Goal: Find specific page/section: Find specific page/section

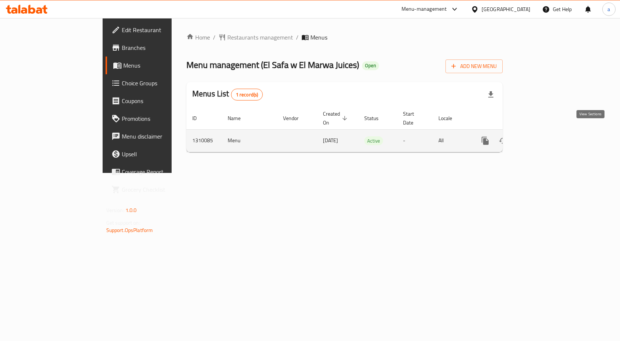
click at [542, 137] on icon "enhanced table" at bounding box center [539, 140] width 7 height 7
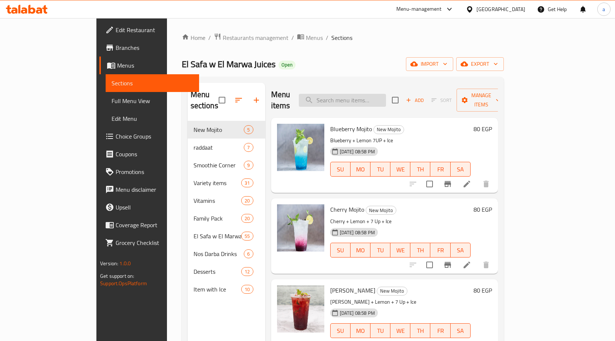
click at [371, 96] on input "search" at bounding box center [342, 100] width 87 height 13
paste input "Rada't Asad"
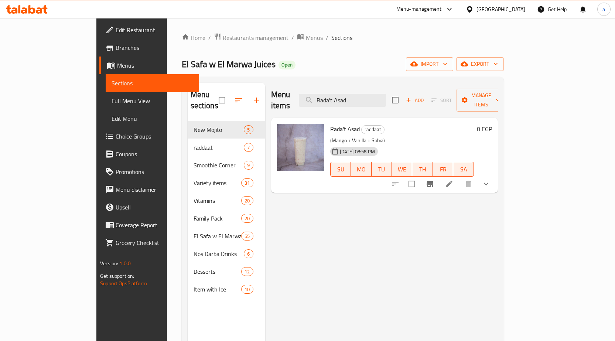
type input "Rada't Asad"
click at [490, 179] on icon "show more" at bounding box center [486, 183] width 9 height 9
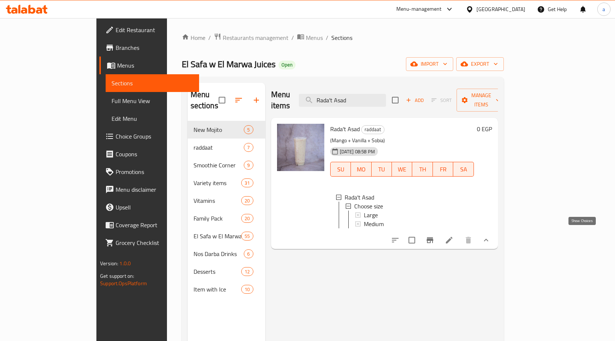
click at [490, 239] on icon "show more" at bounding box center [486, 240] width 9 height 9
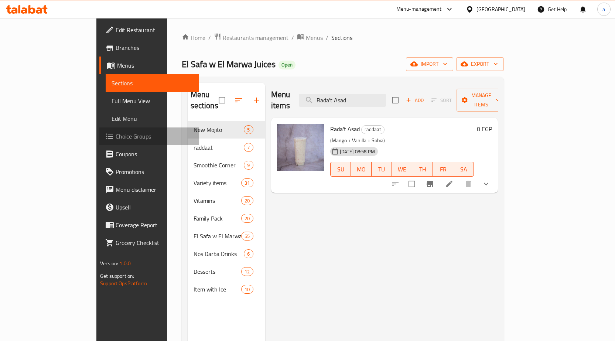
click at [116, 140] on span "Choice Groups" at bounding box center [155, 136] width 78 height 9
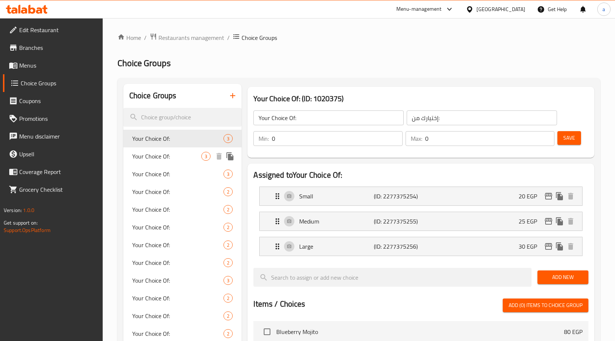
click at [155, 156] on span "Your Choice Of:" at bounding box center [166, 156] width 69 height 9
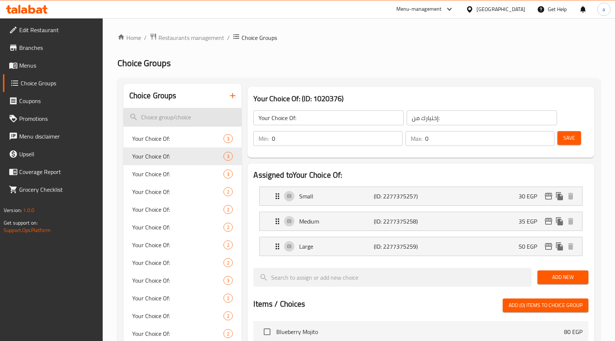
click at [189, 112] on input "search" at bounding box center [182, 117] width 119 height 19
click at [153, 138] on span "Your Choice Of:" at bounding box center [166, 138] width 69 height 9
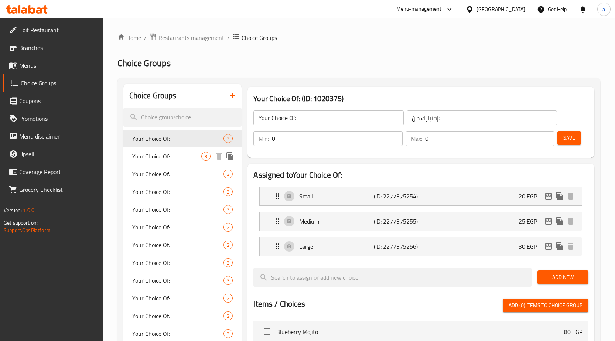
click at [162, 158] on span "Your Choice Of:" at bounding box center [166, 156] width 69 height 9
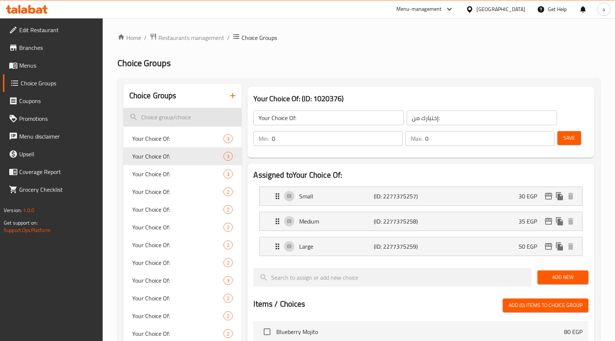
click at [161, 111] on input "search" at bounding box center [182, 117] width 119 height 19
paste input "Rada't Asad"
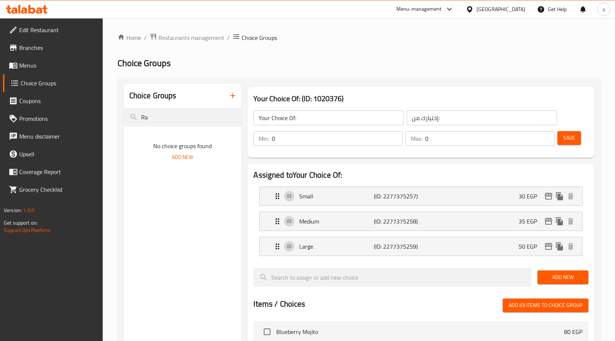
type input "R"
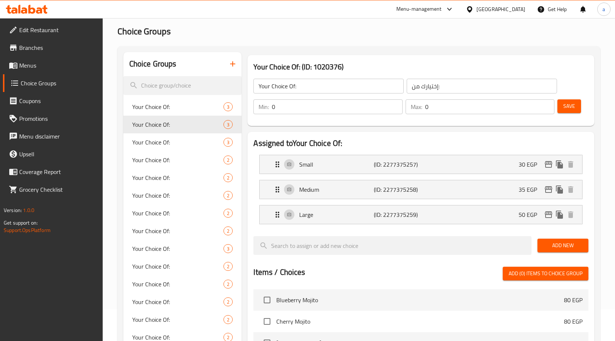
scroll to position [111, 0]
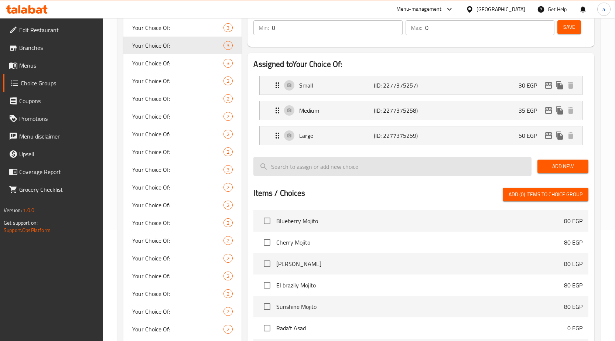
click at [294, 168] on input "search" at bounding box center [392, 166] width 278 height 19
paste input "Rada't Asad"
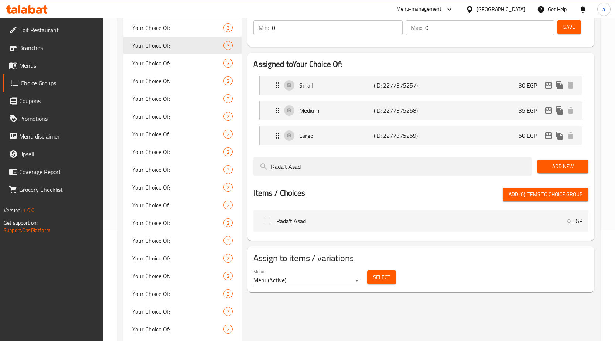
type input "Rada't Asad"
click at [356, 230] on body "​ Menu-management [GEOGRAPHIC_DATA] Get Help a Edit Restaurant Branches Menus C…" at bounding box center [310, 68] width 620 height 323
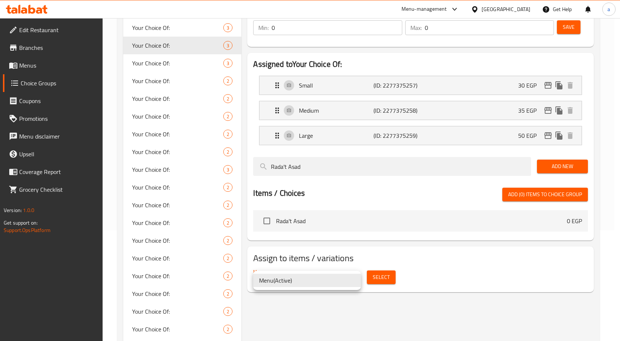
click at [372, 241] on div at bounding box center [310, 170] width 620 height 341
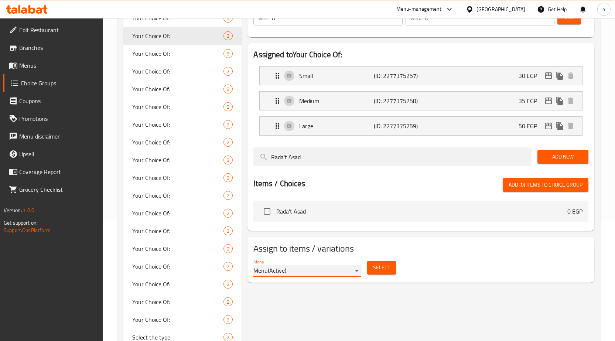
scroll to position [148, 0]
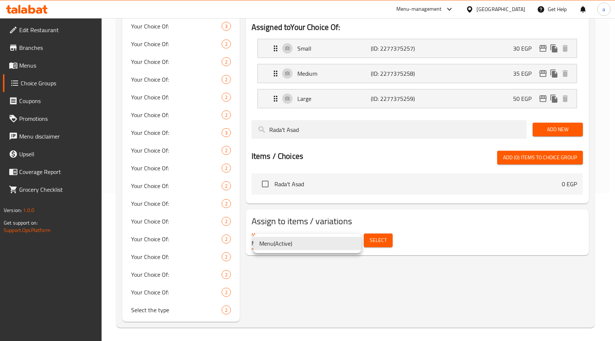
click at [291, 193] on body "​ Menu-management [GEOGRAPHIC_DATA] Get Help a Edit Restaurant Branches Menus C…" at bounding box center [307, 31] width 615 height 323
click at [331, 224] on div at bounding box center [310, 170] width 620 height 341
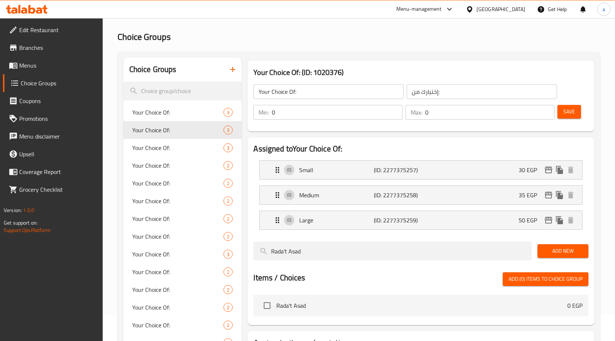
scroll to position [0, 0]
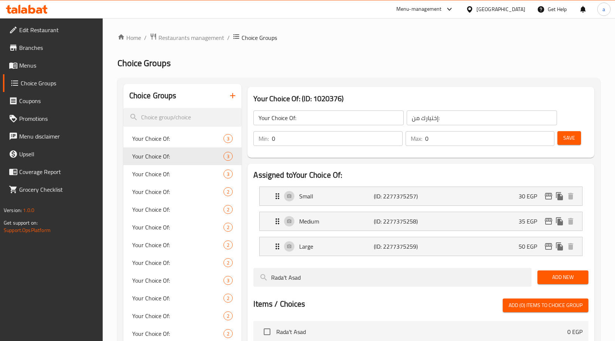
click at [332, 70] on div "Home / Restaurants management / Choice Groups Choice Groups Choice Groups Your …" at bounding box center [358, 254] width 483 height 442
click at [34, 65] on span "Menus" at bounding box center [58, 65] width 78 height 9
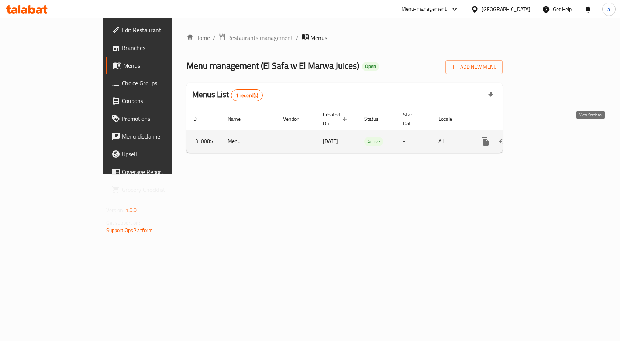
click at [542, 138] on icon "enhanced table" at bounding box center [539, 141] width 7 height 7
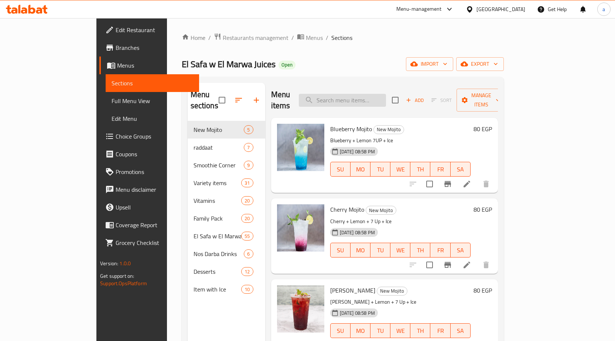
click at [375, 94] on input "search" at bounding box center [342, 100] width 87 height 13
paste input "Rada't Asad"
type input "Rada't Asad"
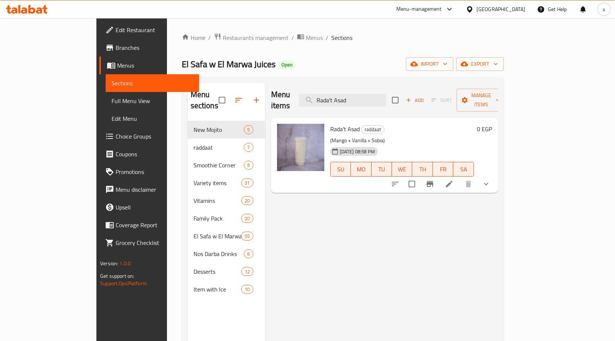
click at [454, 179] on icon at bounding box center [449, 183] width 9 height 9
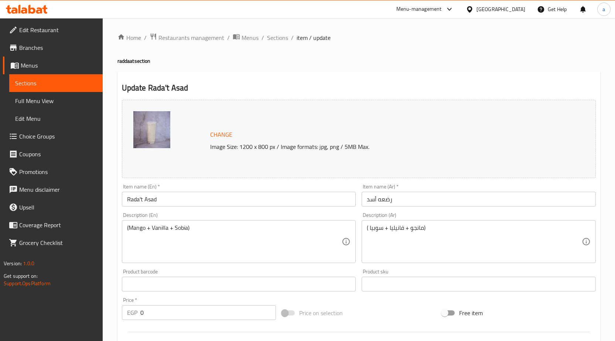
click at [27, 49] on span "Branches" at bounding box center [58, 47] width 78 height 9
